Goal: Book appointment/travel/reservation

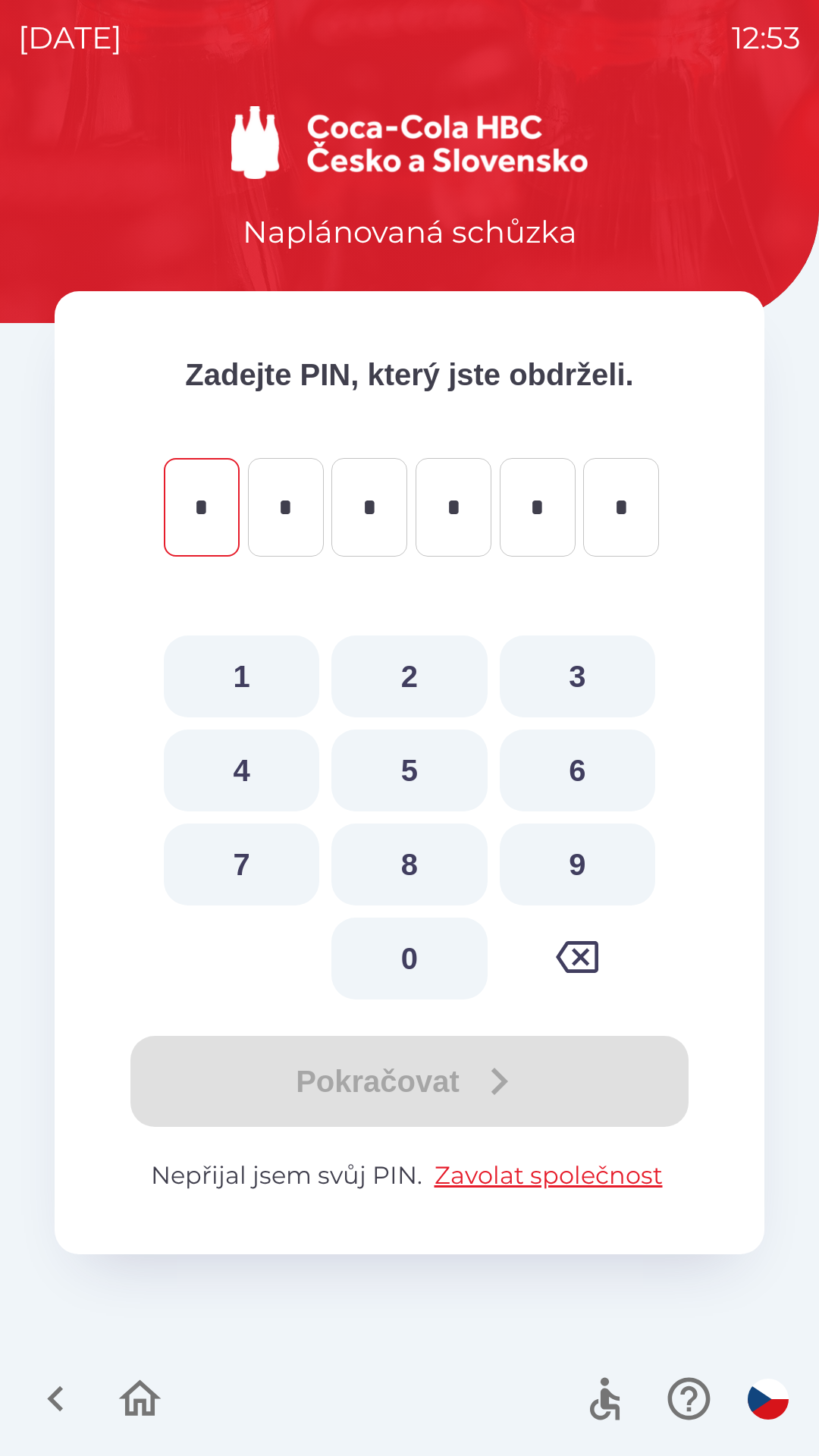
click at [402, 853] on button "8" at bounding box center [409, 865] width 155 height 82
type input "*"
click at [410, 940] on button "0" at bounding box center [409, 959] width 155 height 82
type input "*"
click at [265, 841] on button "7" at bounding box center [241, 865] width 155 height 82
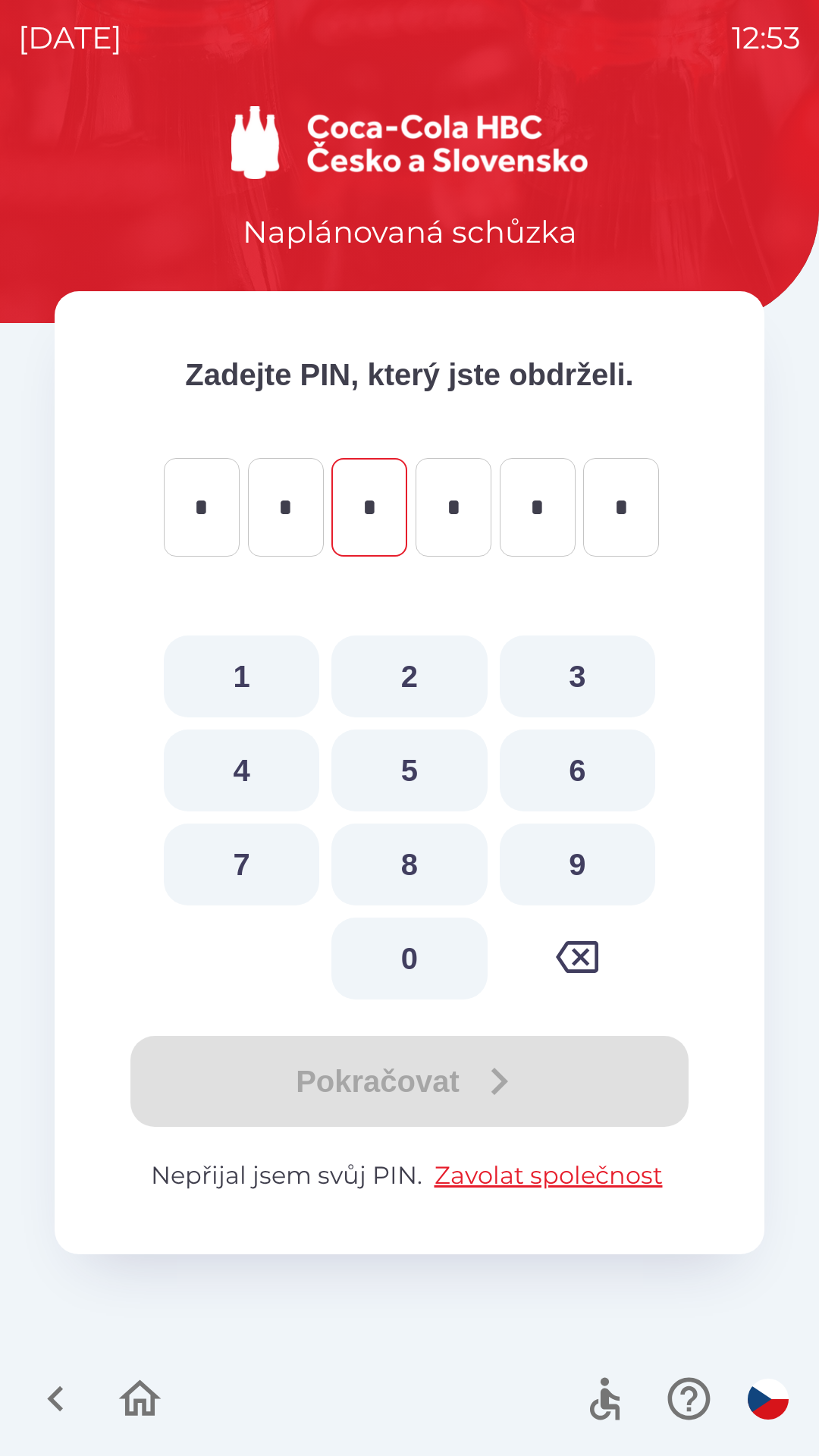
type input "*"
click at [557, 663] on button "3" at bounding box center [577, 677] width 155 height 82
type input "*"
click at [573, 855] on button "9" at bounding box center [577, 865] width 155 height 82
type input "*"
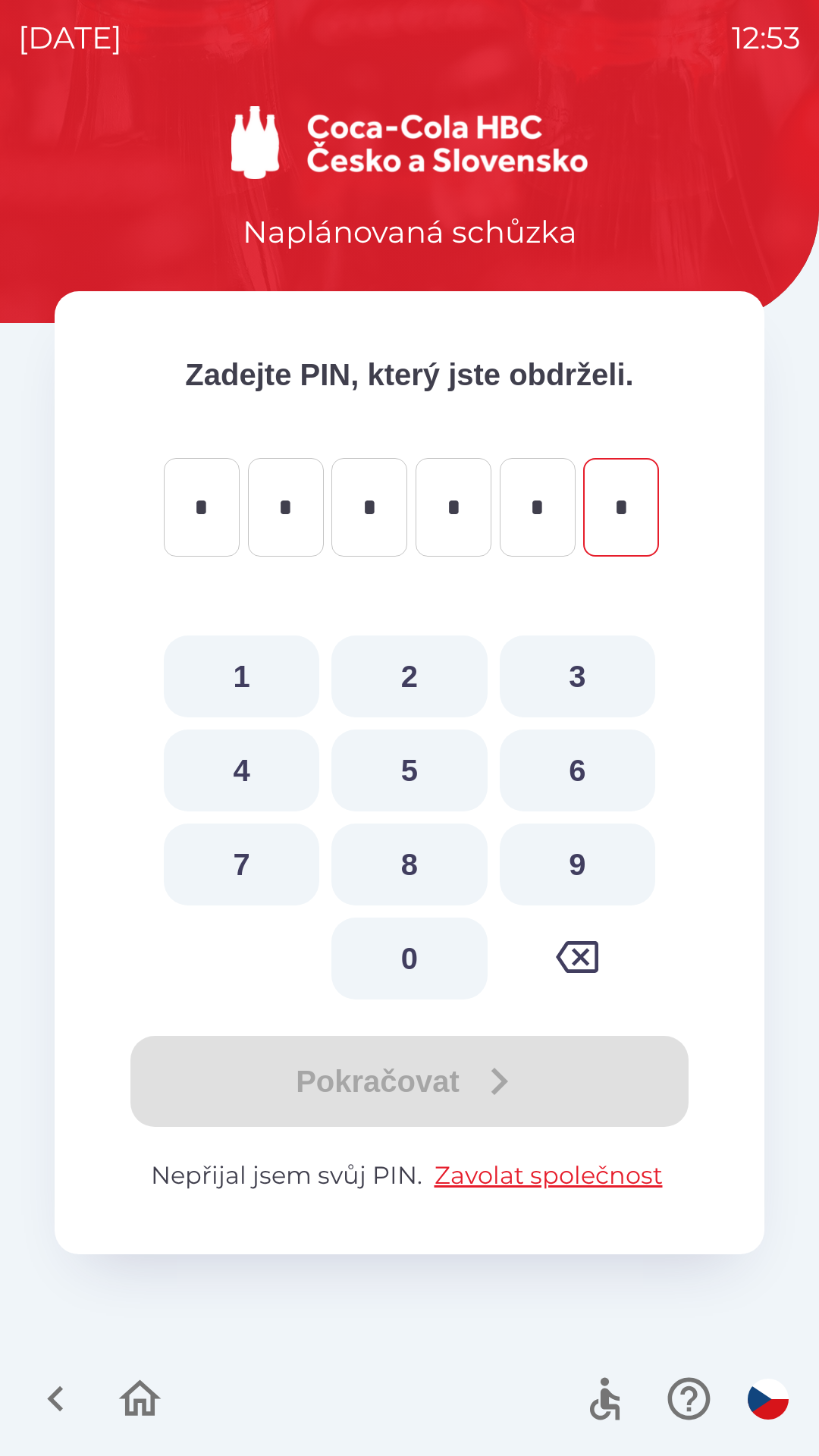
click at [235, 863] on button "7" at bounding box center [241, 865] width 155 height 82
type input "*"
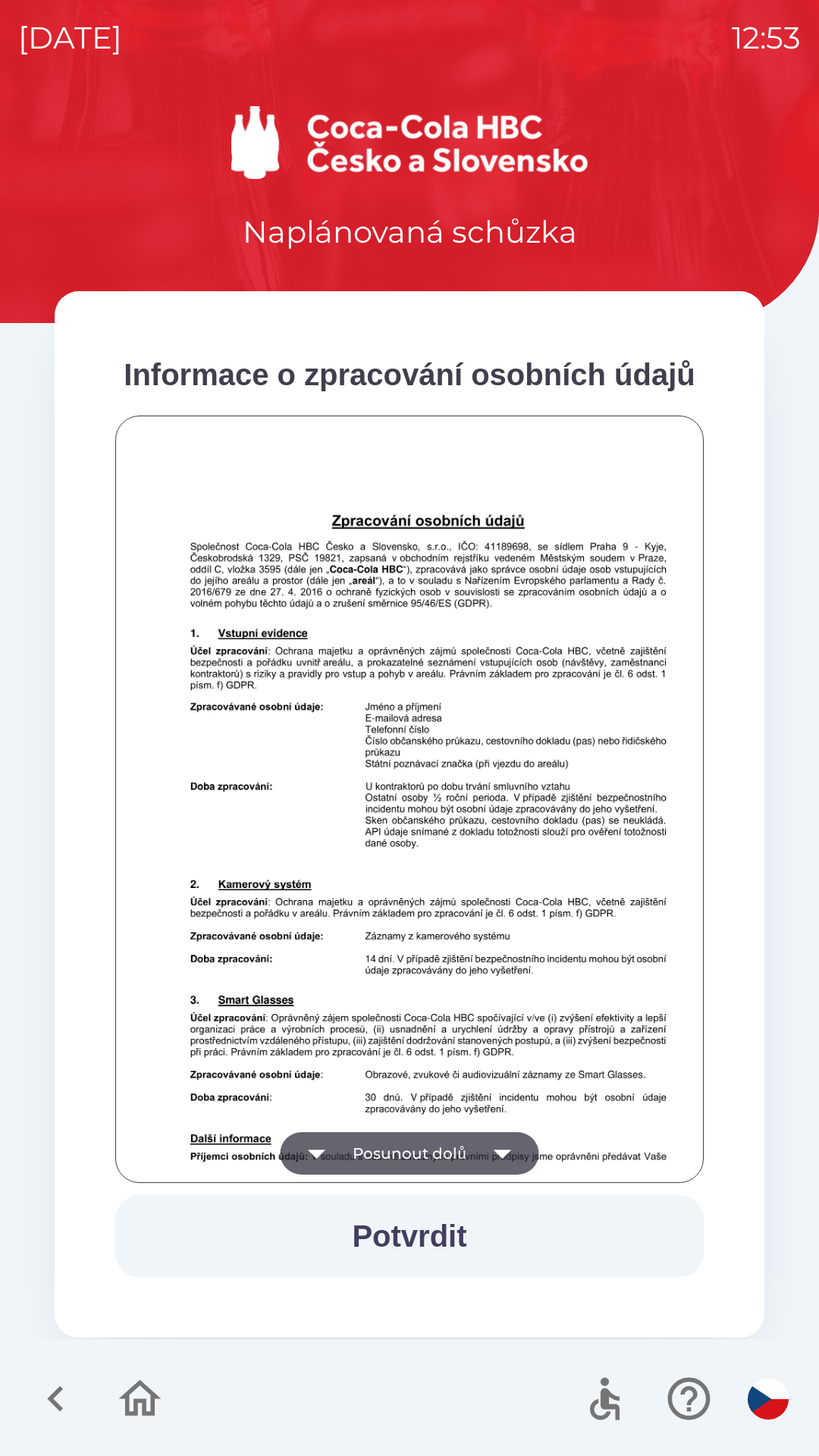
click at [493, 1147] on icon "button" at bounding box center [503, 1153] width 43 height 43
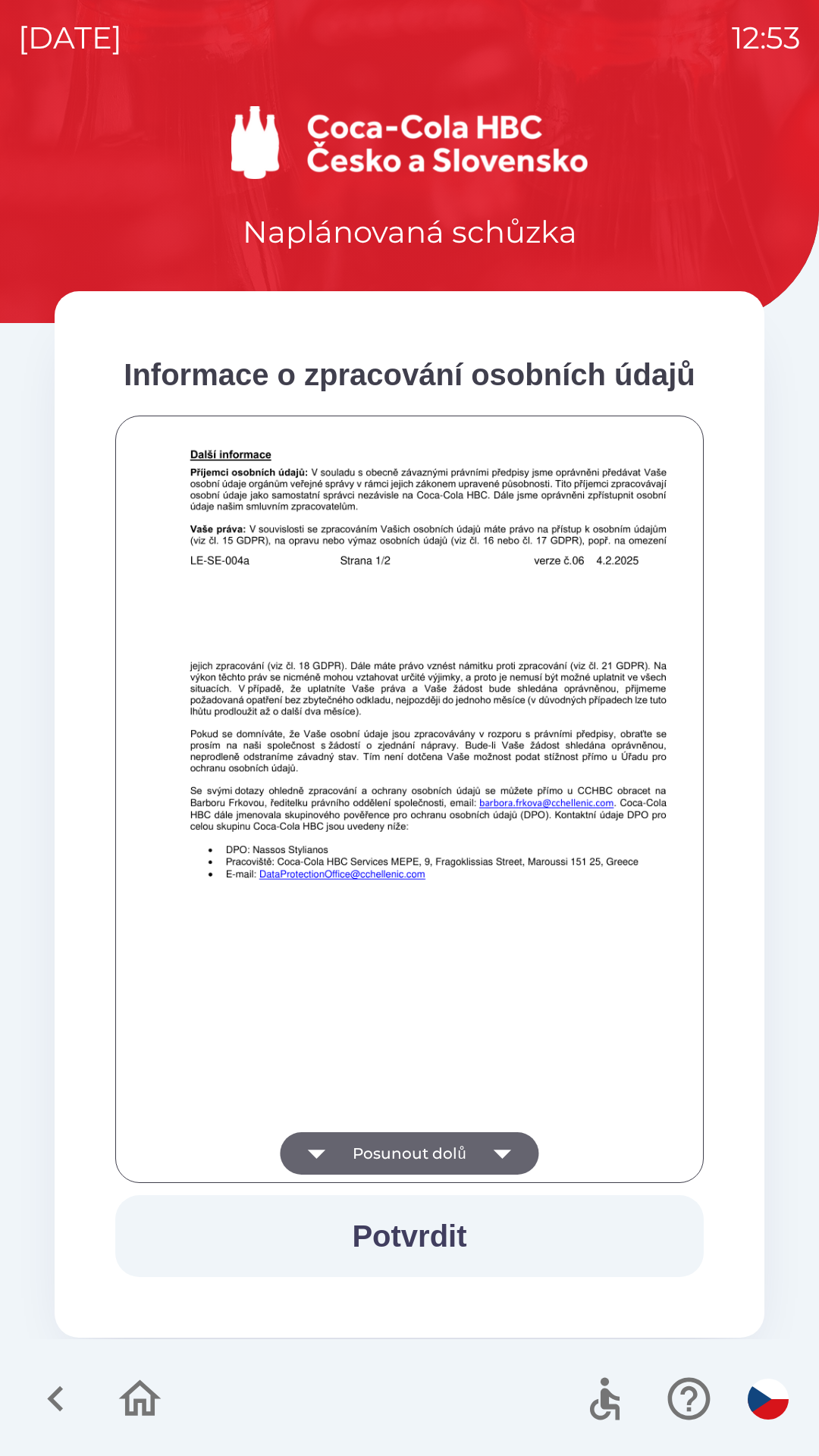
click at [395, 1228] on button "Potvrdit" at bounding box center [410, 1236] width 589 height 82
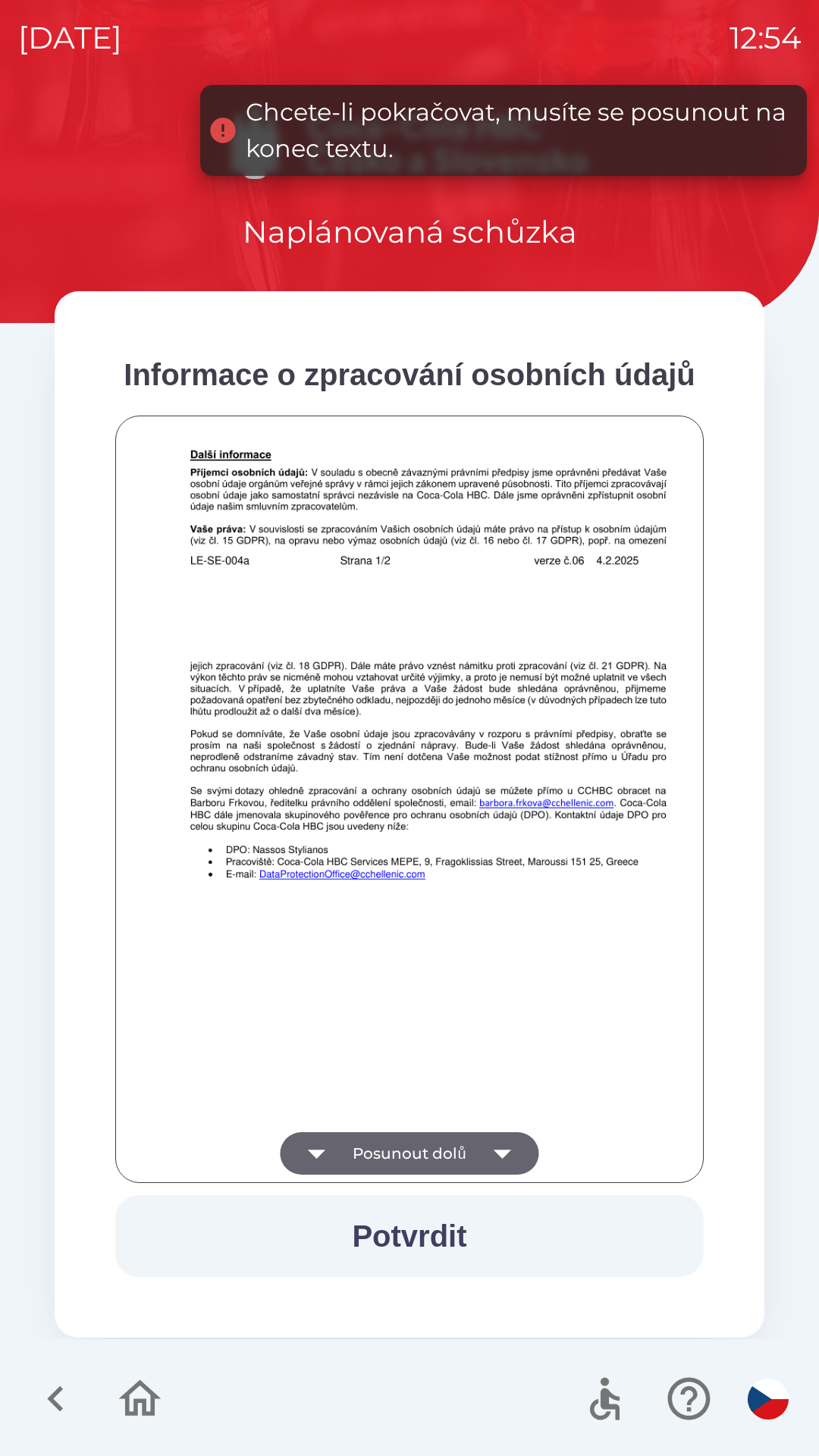
click at [414, 1234] on button "Potvrdit" at bounding box center [410, 1236] width 589 height 82
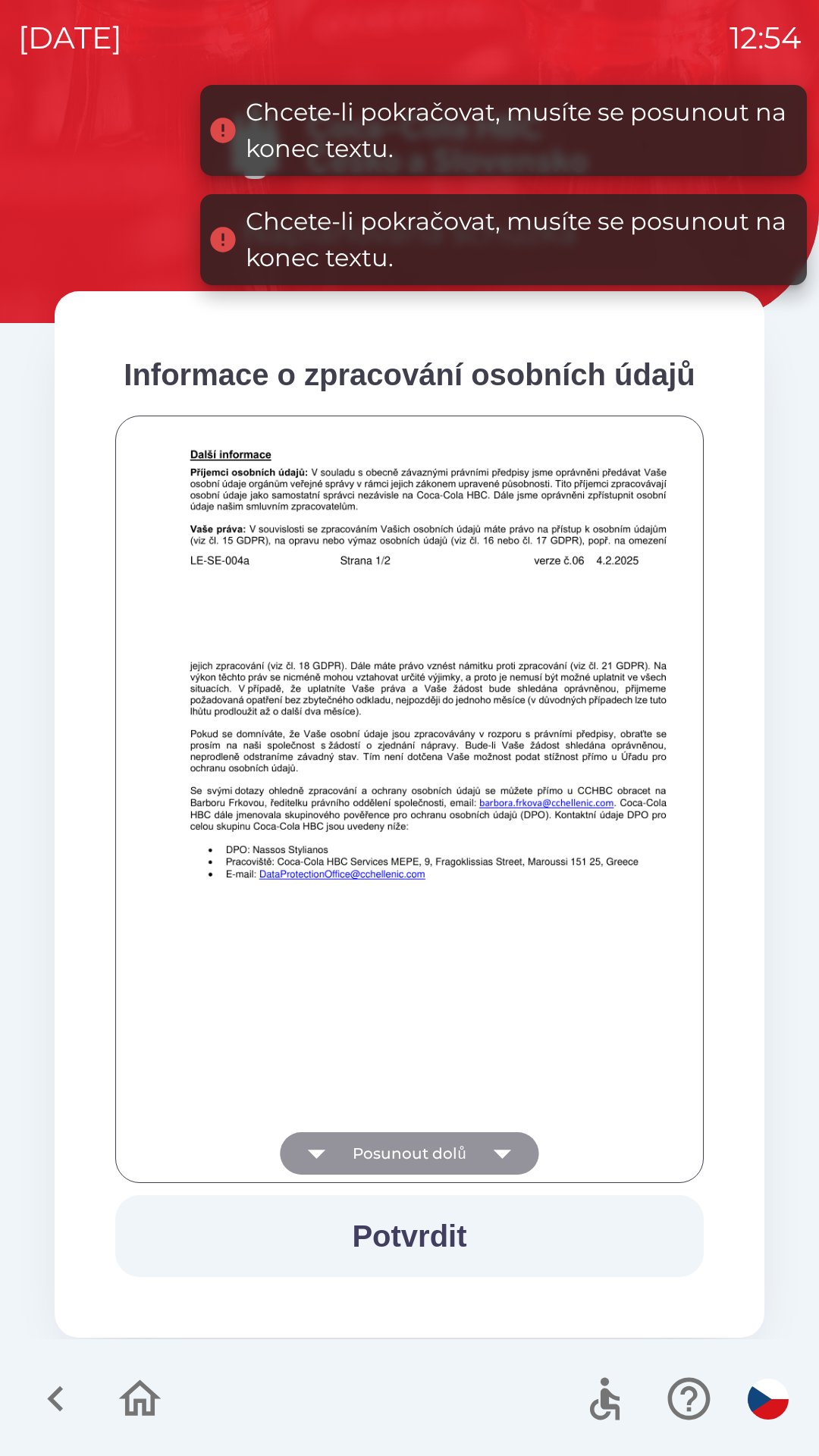
click at [493, 1149] on icon "button" at bounding box center [503, 1153] width 43 height 43
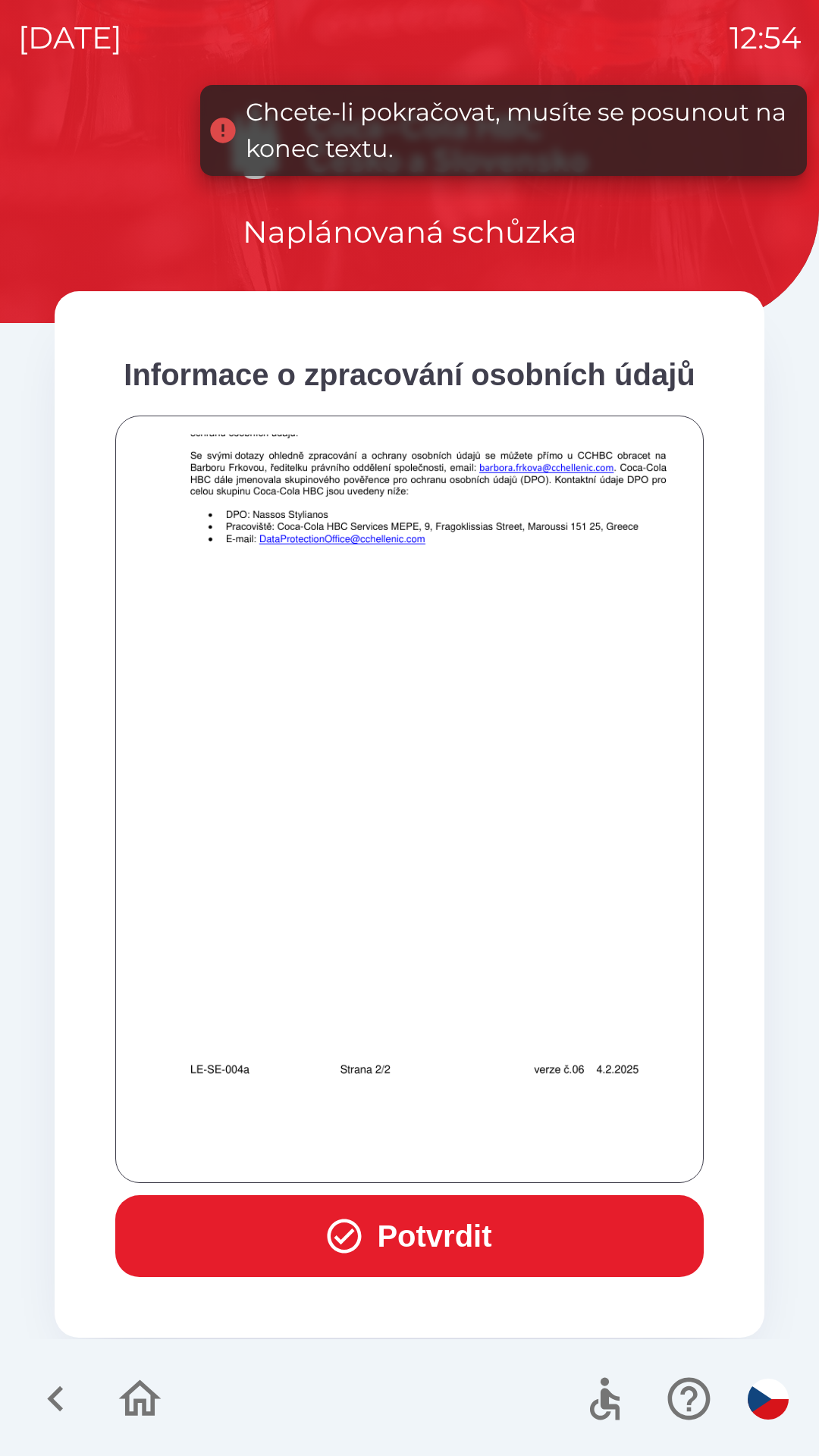
click at [415, 1226] on button "Potvrdit" at bounding box center [410, 1236] width 589 height 82
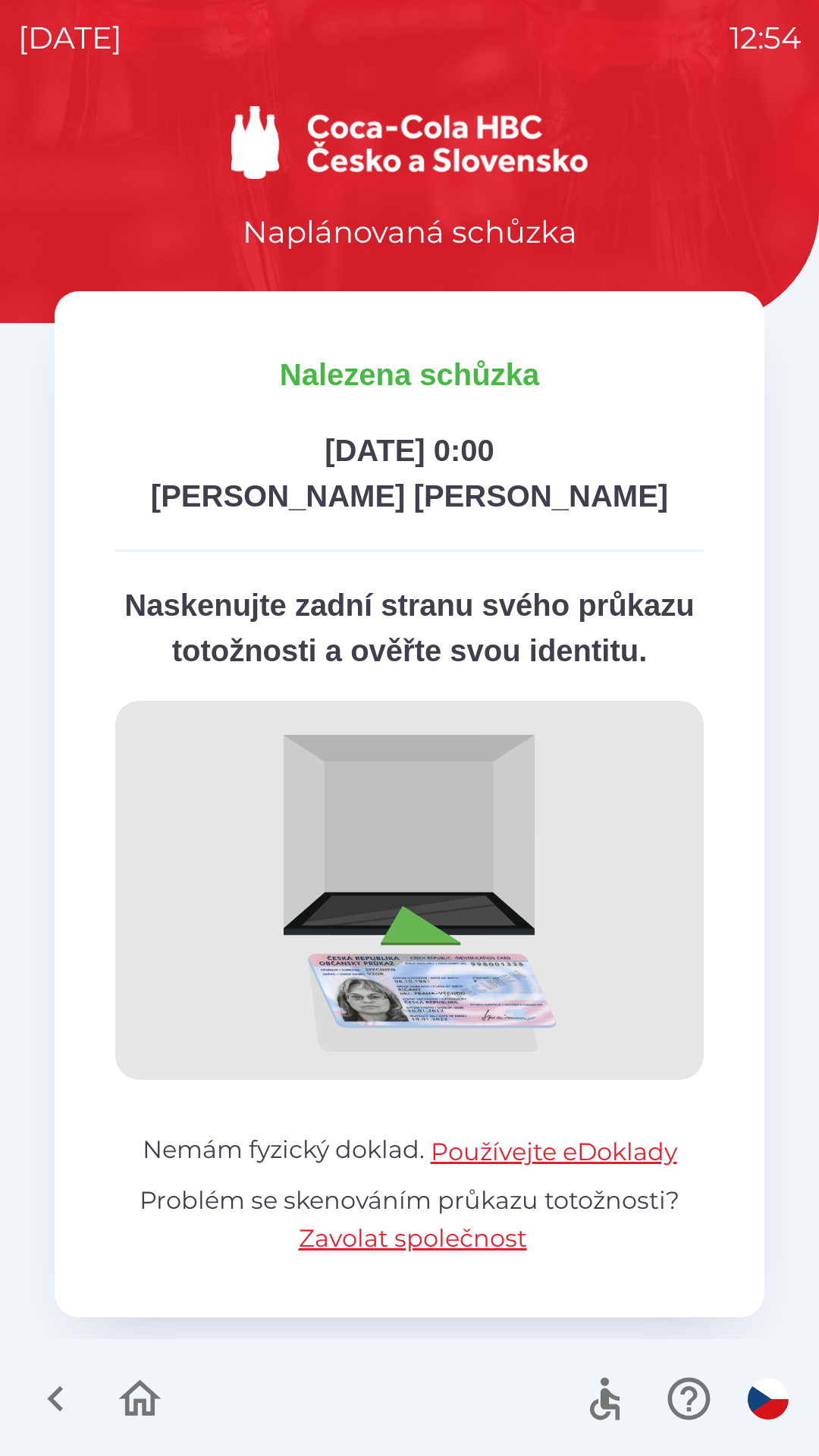
scroll to position [25, 0]
click at [293, 834] on img at bounding box center [410, 890] width 589 height 379
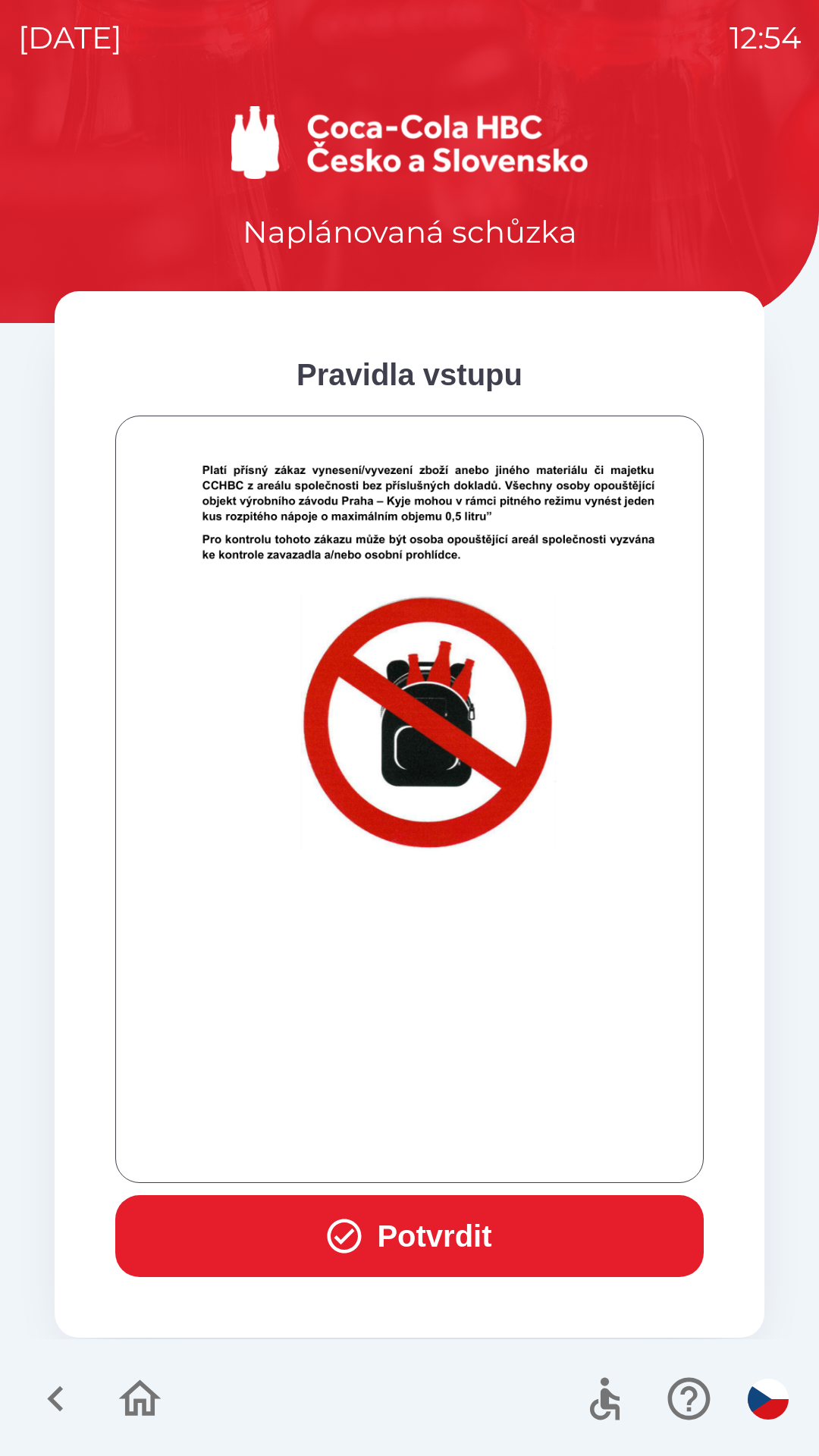
scroll to position [9388, 0]
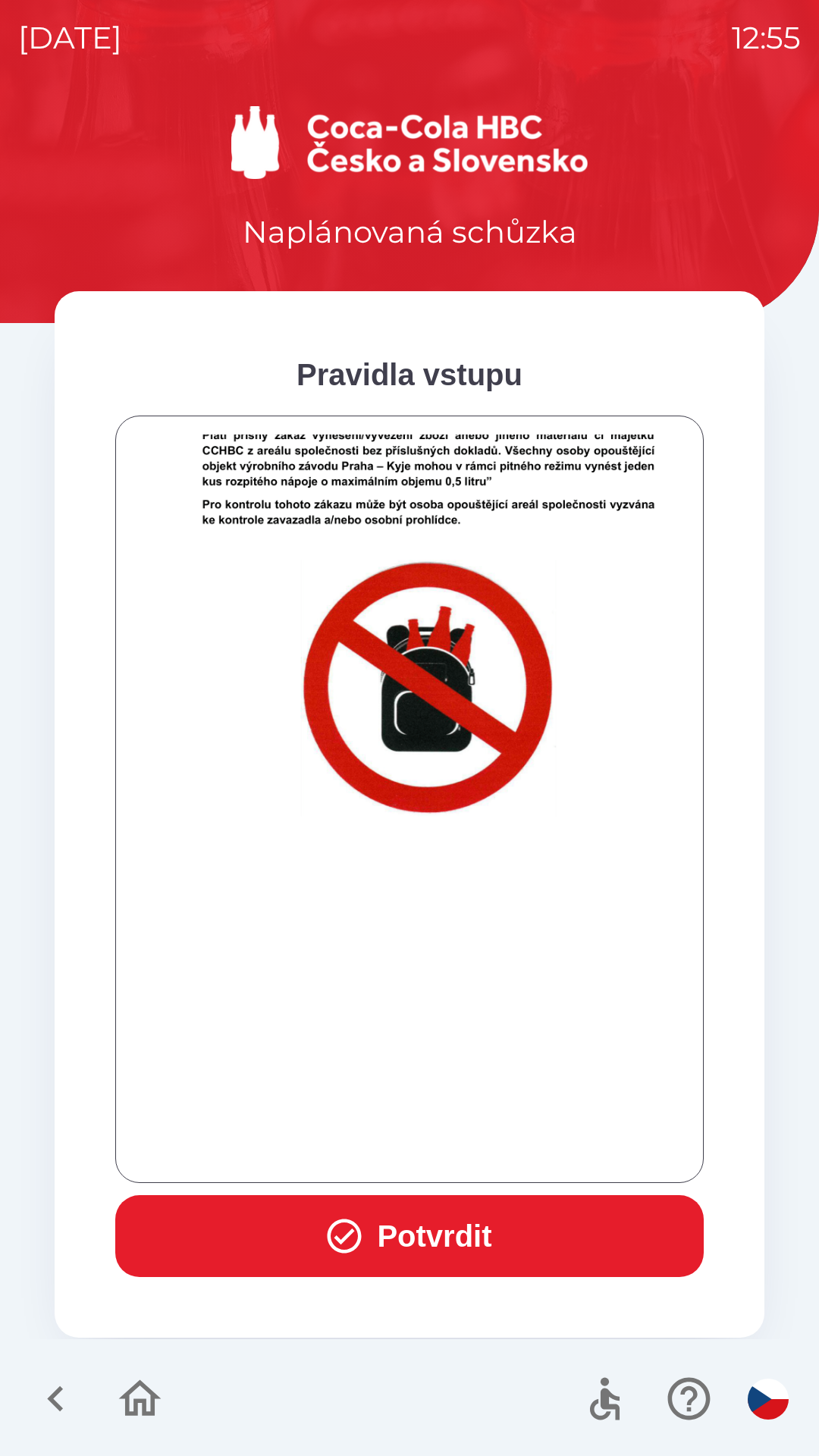
click at [425, 1209] on button "Potvrdit" at bounding box center [410, 1236] width 589 height 82
